Goal: Information Seeking & Learning: Learn about a topic

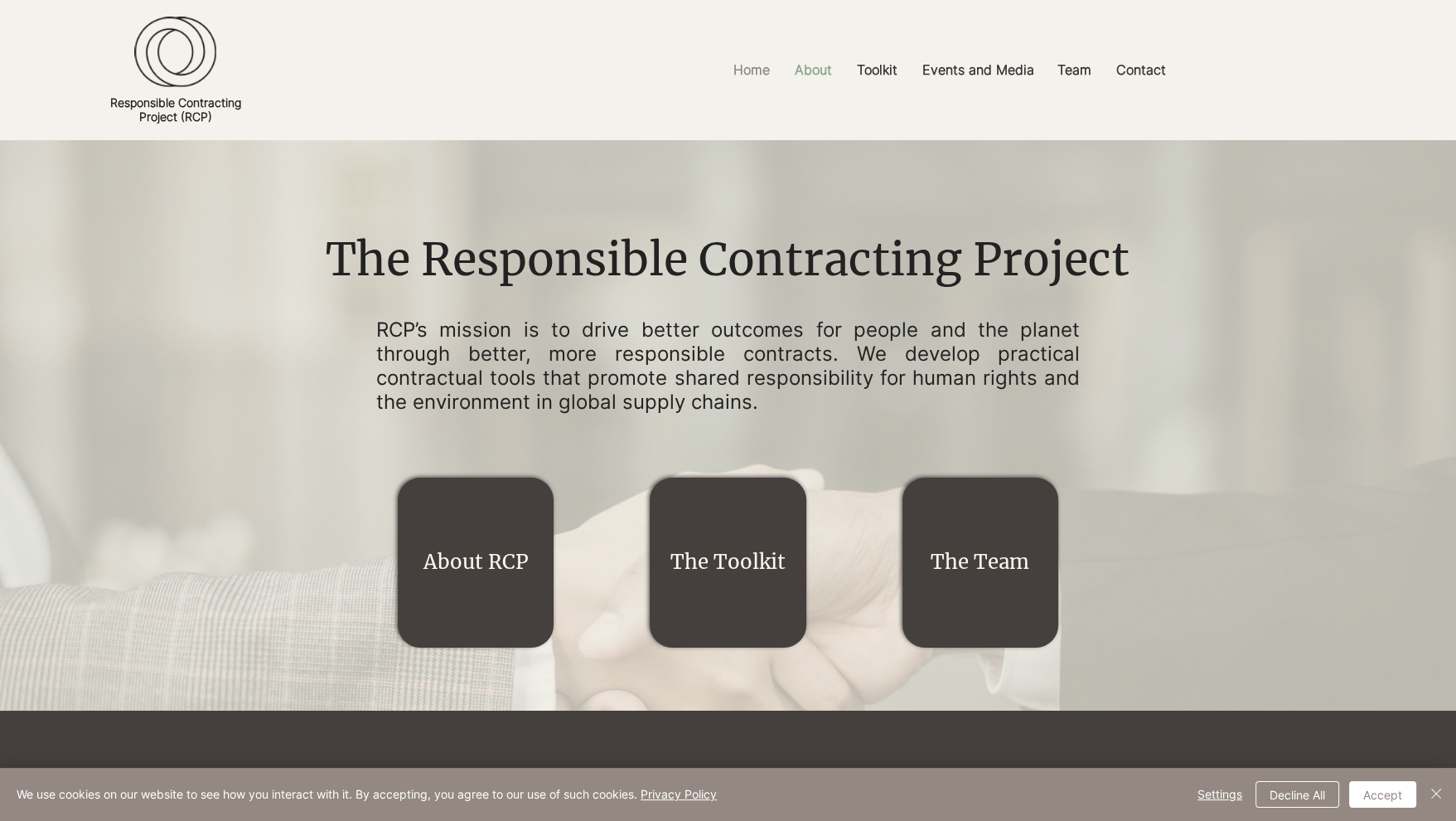
click at [805, 73] on p "About" at bounding box center [813, 70] width 53 height 37
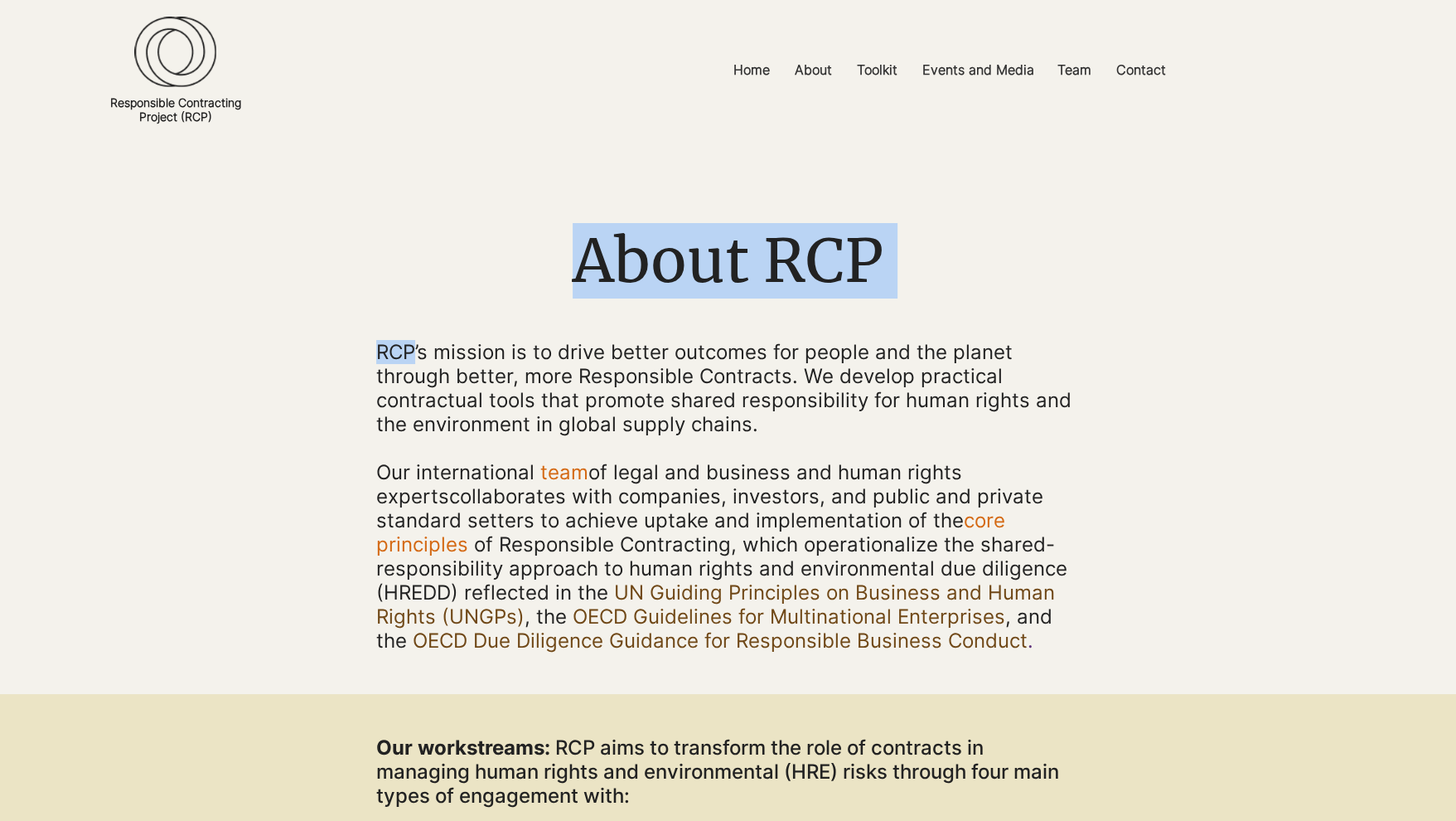
drag, startPoint x: 372, startPoint y: 346, endPoint x: 414, endPoint y: 349, distance: 42.1
click at [414, 349] on section "About RCP RCP’s mission is to drive better outcomes for people and the planet t…" at bounding box center [728, 417] width 1456 height 554
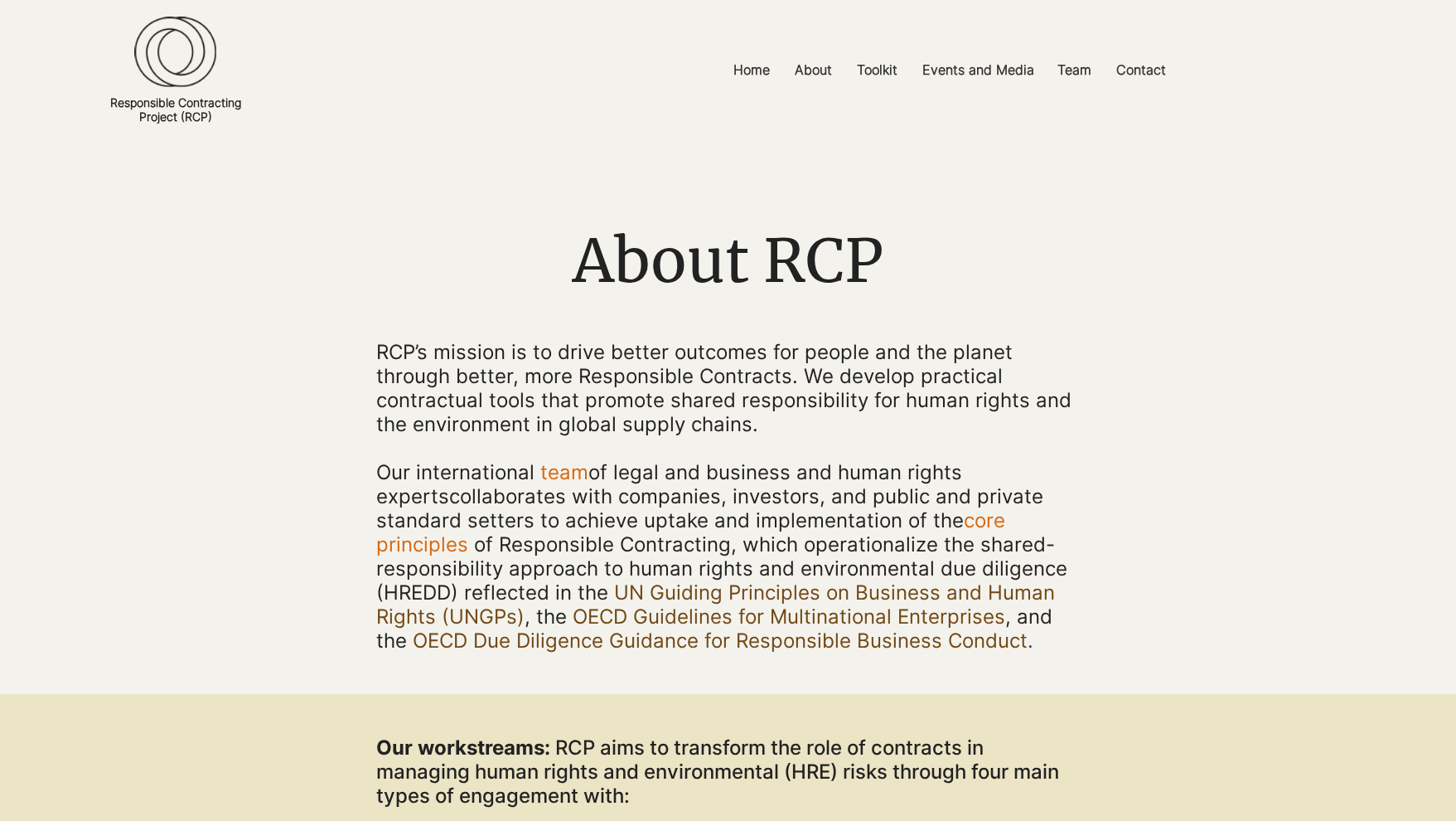
drag, startPoint x: 414, startPoint y: 349, endPoint x: 406, endPoint y: 365, distance: 17.9
click at [406, 365] on span "RCP’s mission is to drive better outcomes for people and the planet through bet…" at bounding box center [723, 387] width 695 height 96
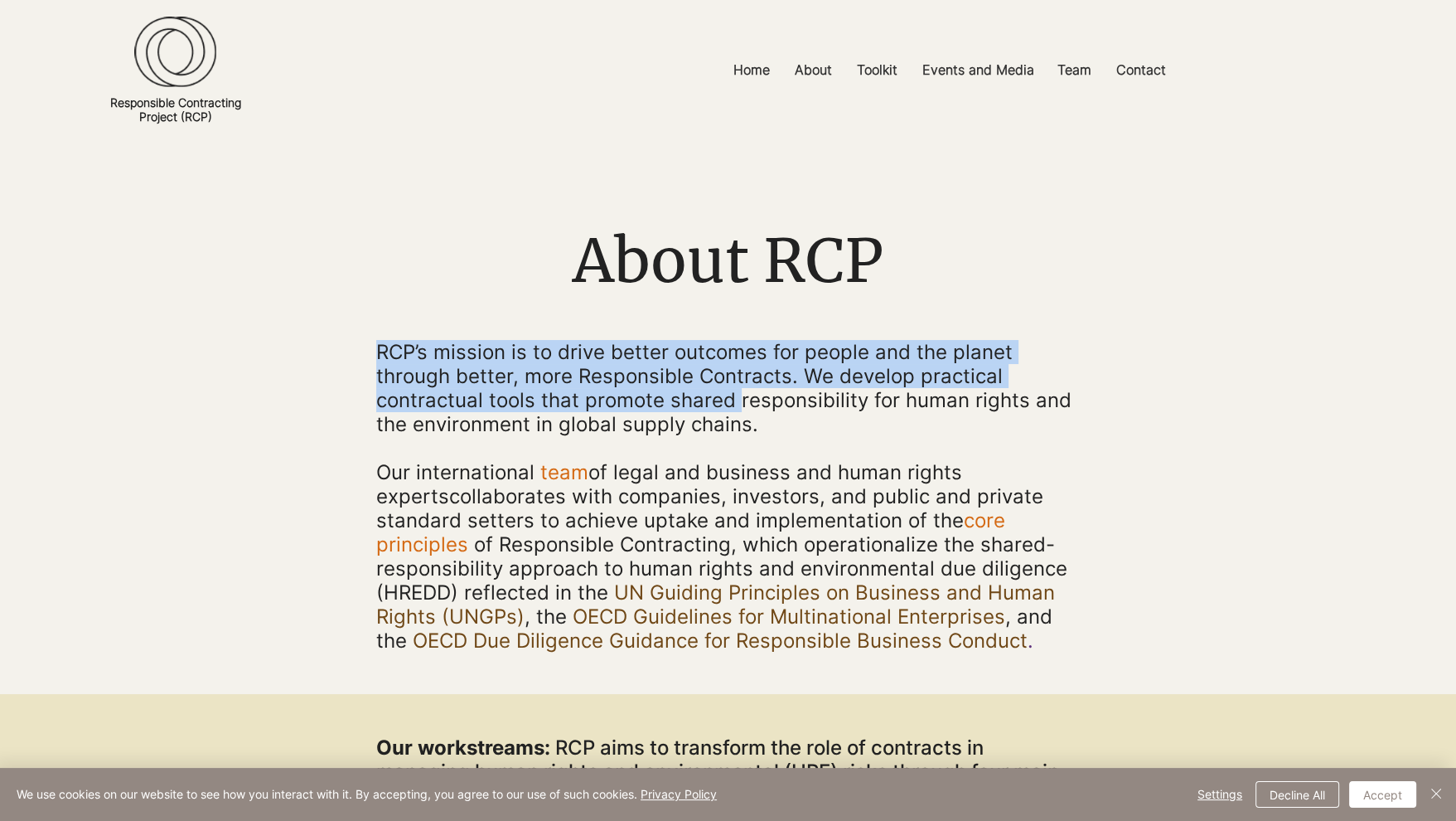
drag, startPoint x: 377, startPoint y: 349, endPoint x: 759, endPoint y: 429, distance: 390.3
click at [759, 429] on p "RCP’s mission is to drive better outcomes for people and the planet through bet…" at bounding box center [728, 387] width 704 height 96
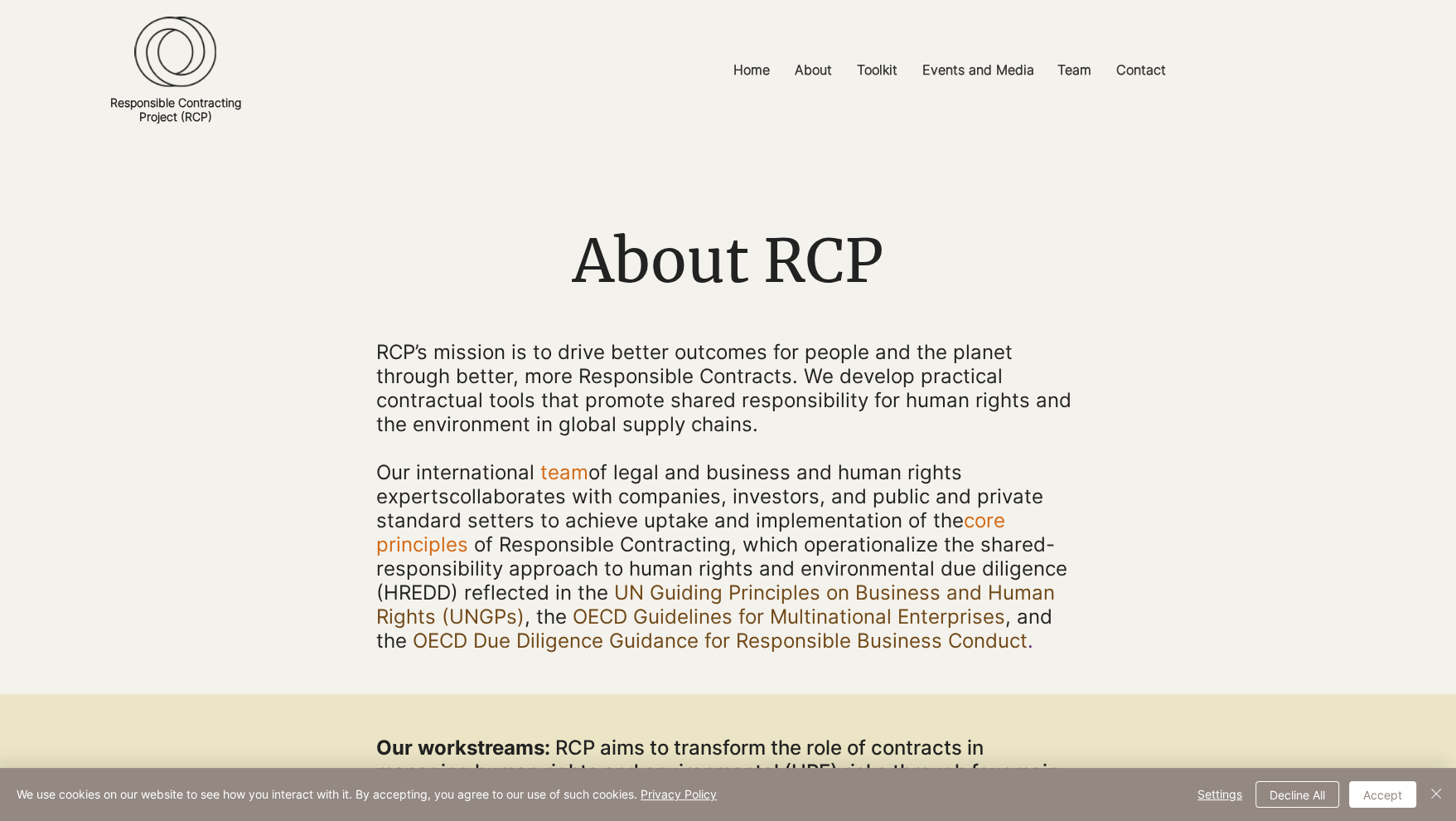
click at [759, 429] on p "RCP’s mission is to drive better outcomes for people and the planet through bet…" at bounding box center [728, 387] width 704 height 96
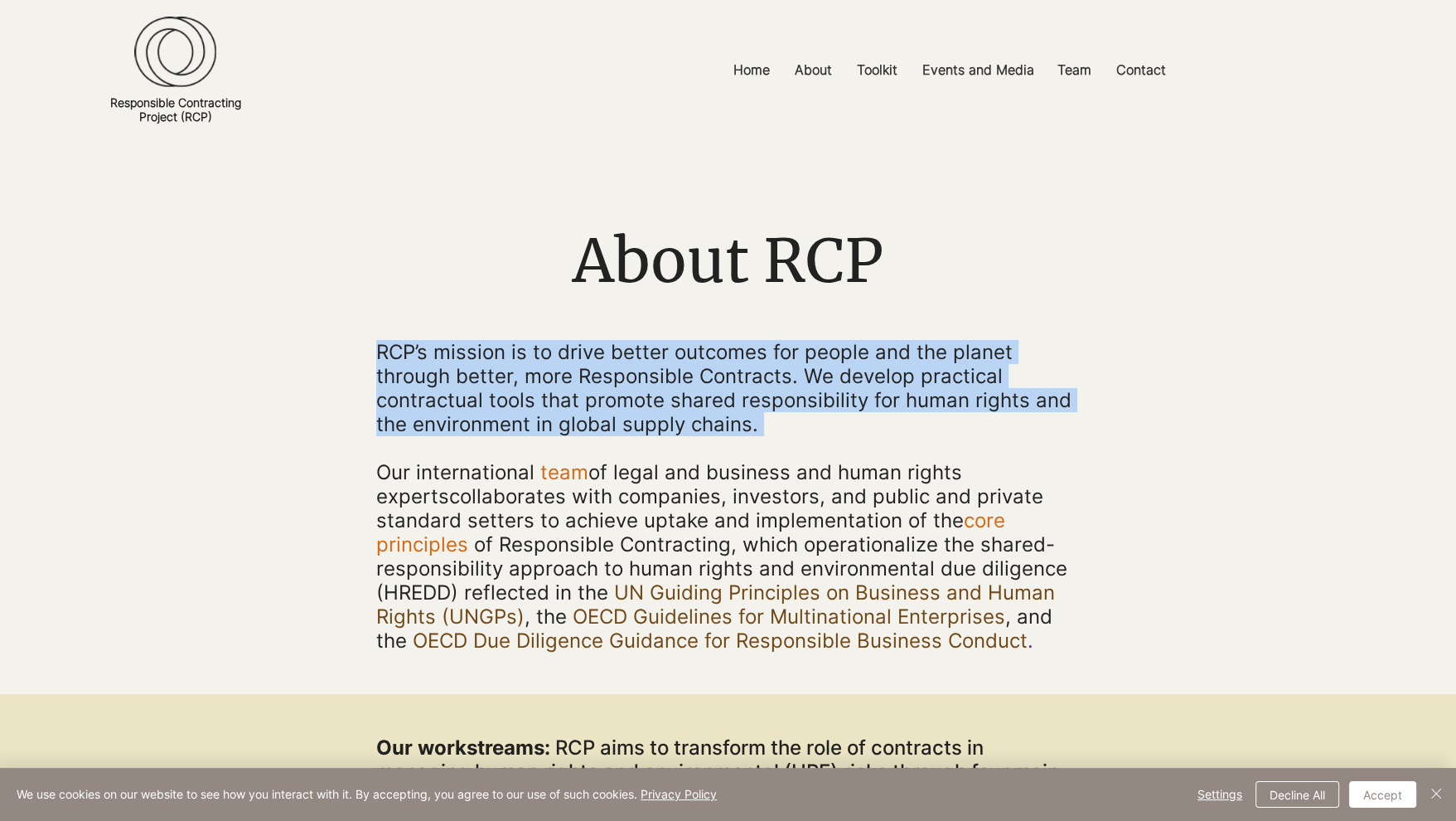
drag, startPoint x: 756, startPoint y: 429, endPoint x: 398, endPoint y: 352, distance: 366.2
click at [398, 352] on span "RCP’s mission is to drive better outcomes for people and the planet through bet…" at bounding box center [723, 387] width 695 height 96
copy div "RCP’s mission is to drive better outcomes for people and the planet through bet…"
